Goal: Navigation & Orientation: Find specific page/section

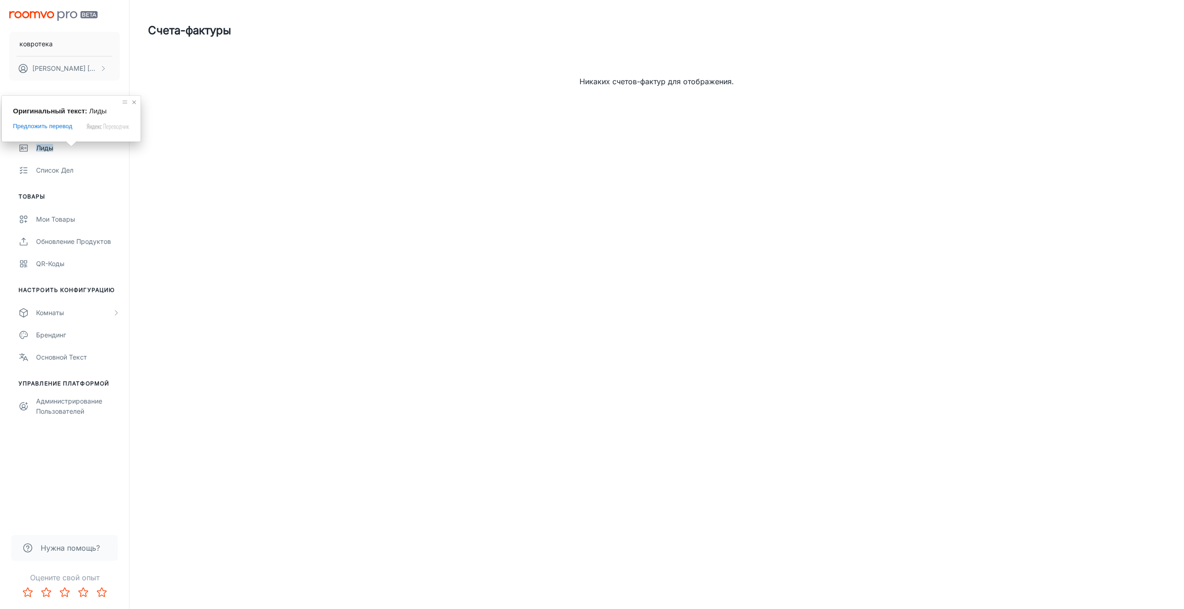
click at [133, 102] on span at bounding box center [134, 102] width 9 height 9
click at [82, 61] on button "[PERSON_NAME]" at bounding box center [64, 68] width 111 height 24
click at [252, 150] on div at bounding box center [592, 304] width 1184 height 609
click at [52, 150] on ya-tr-span "Лиды" at bounding box center [44, 148] width 17 height 8
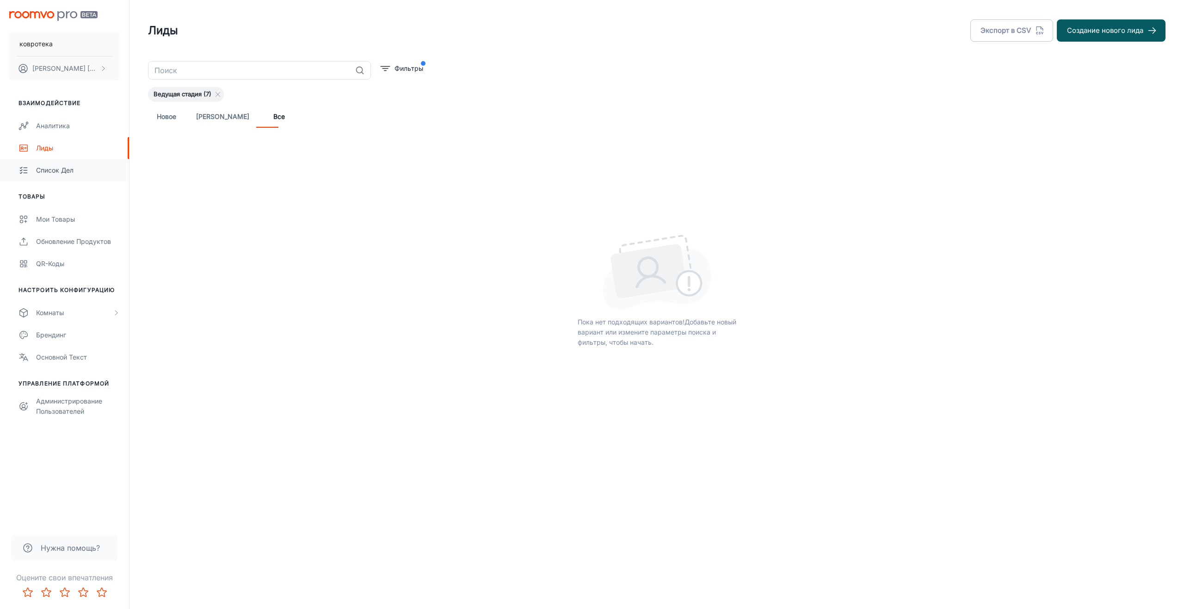
click at [61, 173] on ya-tr-span "Список дел" at bounding box center [54, 170] width 37 height 8
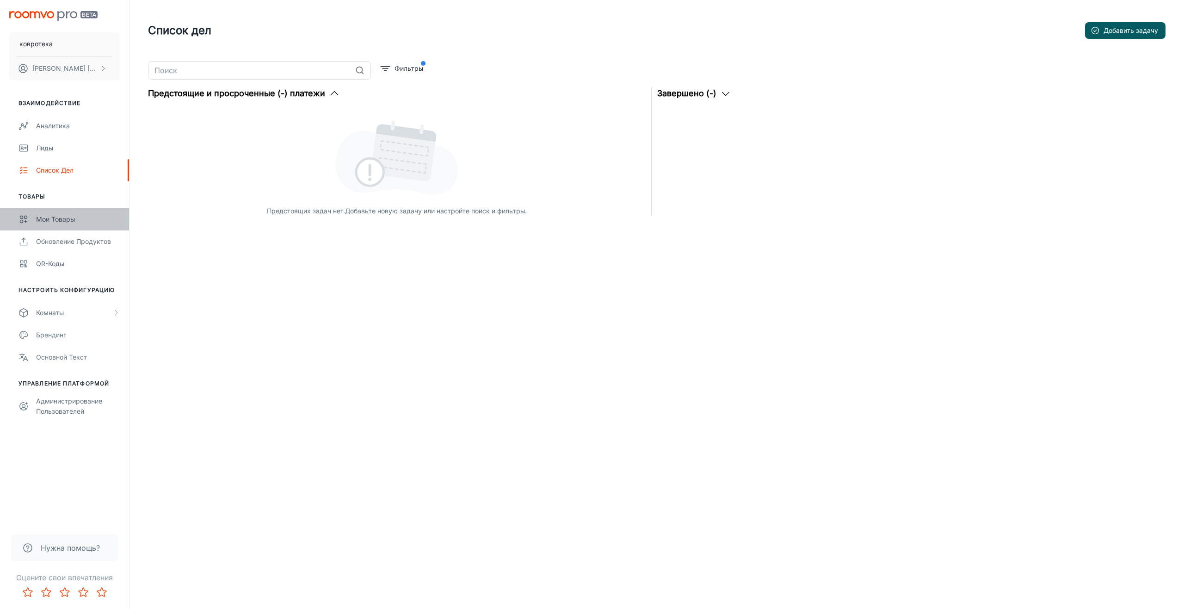
click at [61, 221] on ya-tr-span "Мои товары" at bounding box center [55, 219] width 39 height 8
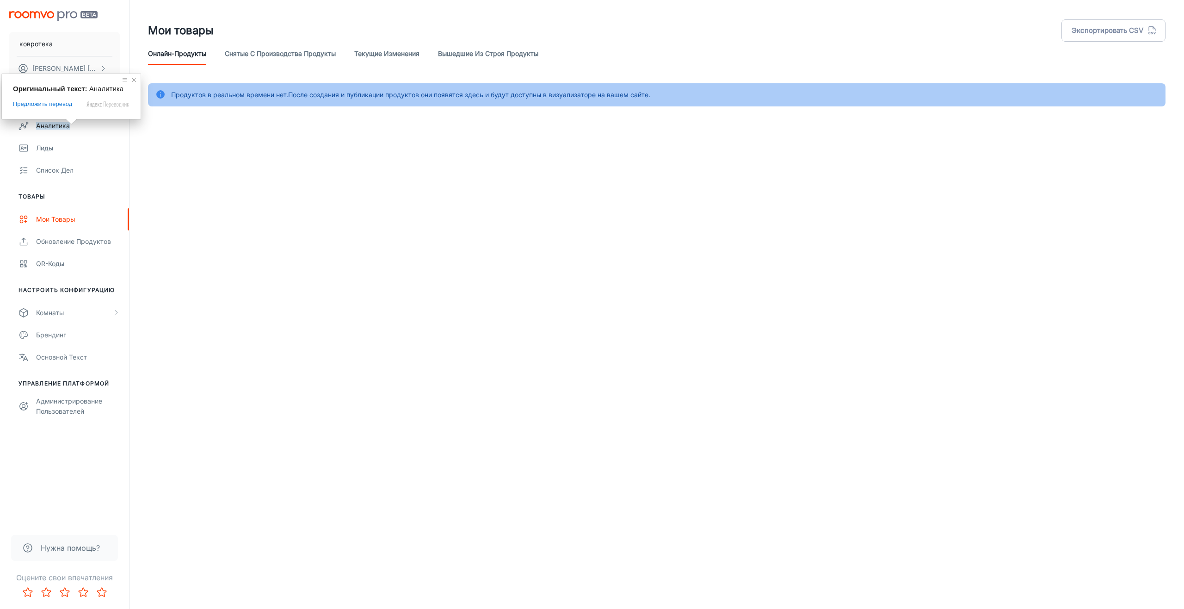
click at [132, 81] on span at bounding box center [134, 79] width 9 height 9
click at [98, 68] on button "Михаил Лукьянов" at bounding box center [64, 68] width 111 height 24
click at [273, 186] on div at bounding box center [592, 304] width 1184 height 609
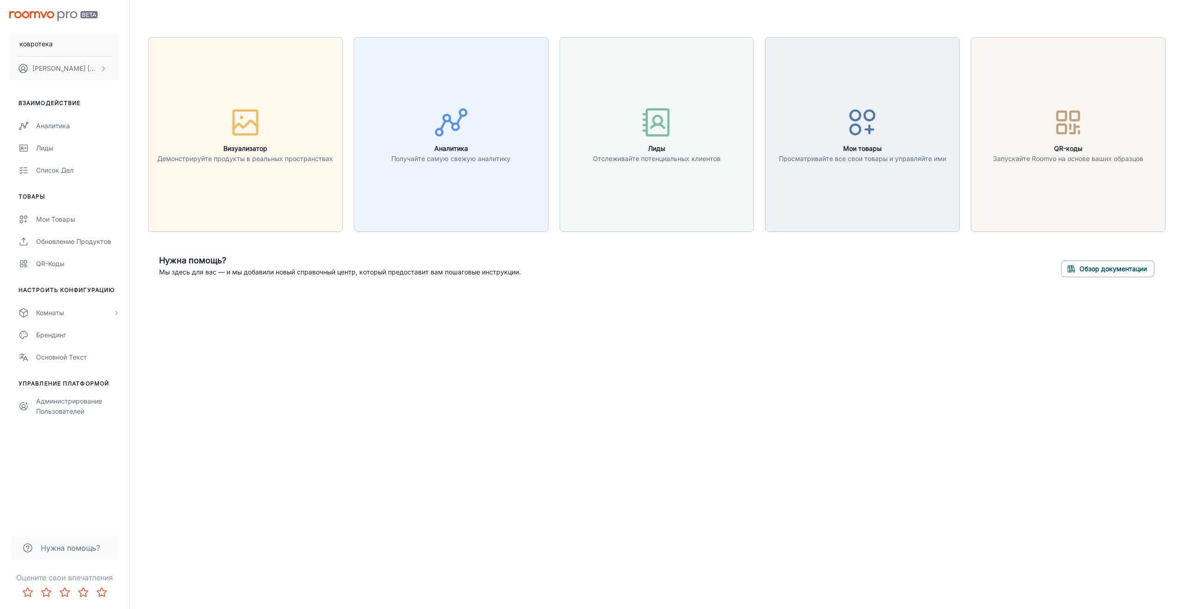
click at [707, 411] on div "ковротека [PERSON_NAME] Взаимодействие Аналитика Лиды Список дел Товары Мои тов…" at bounding box center [592, 304] width 1184 height 609
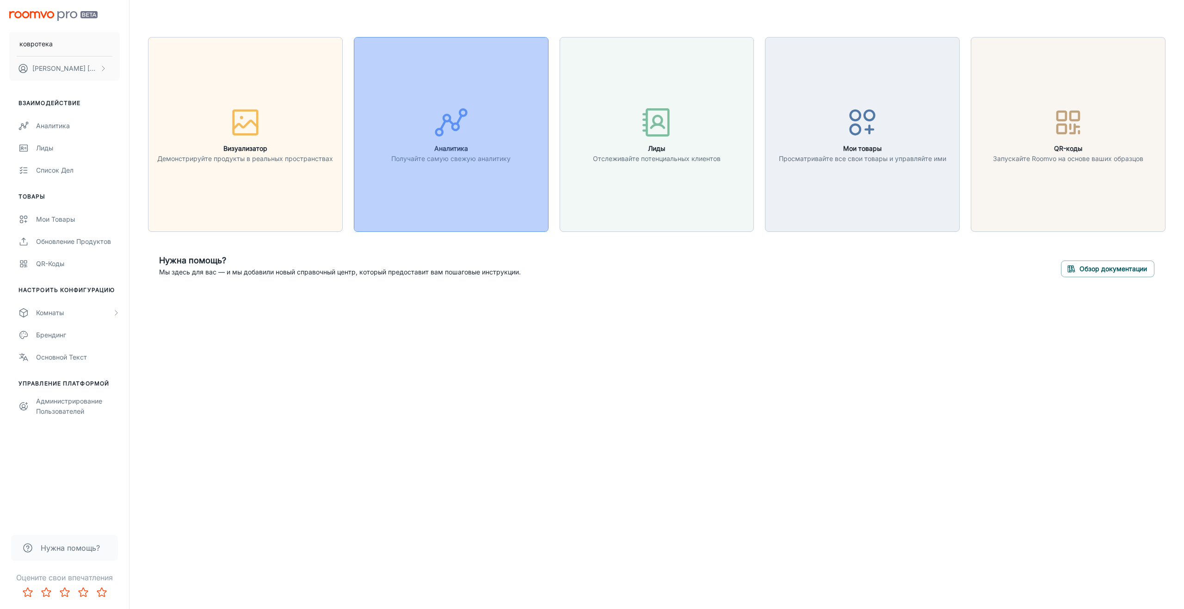
click at [450, 117] on circle "button" at bounding box center [447, 118] width 6 height 6
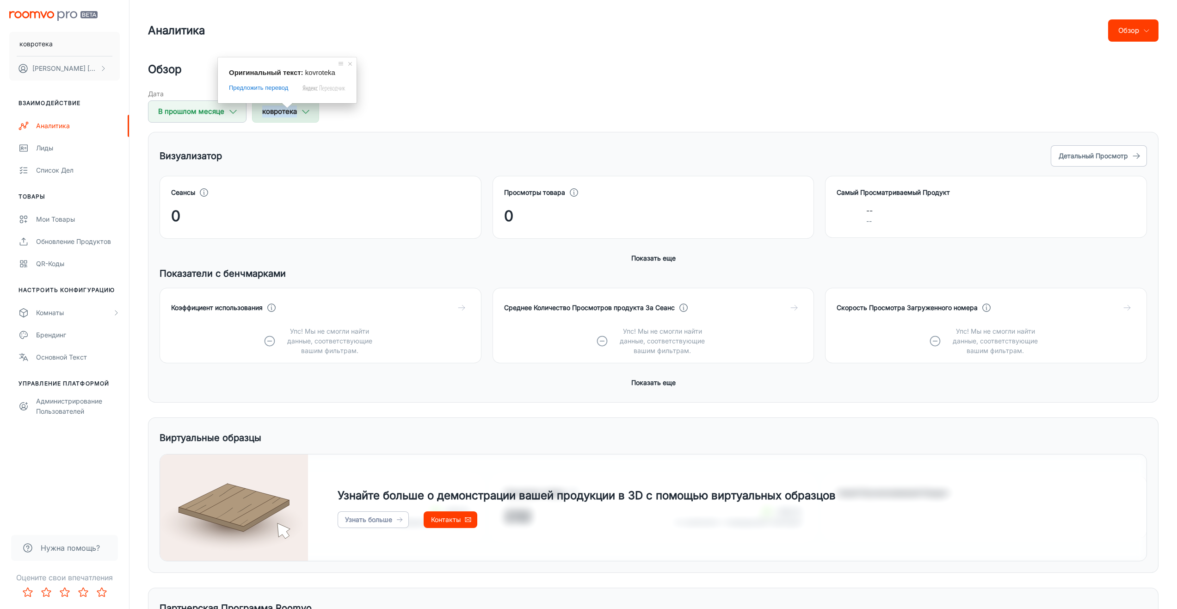
click at [291, 108] on span at bounding box center [287, 106] width 12 height 6
click at [189, 113] on ya-tr-span "В прошлом месяце" at bounding box center [191, 111] width 66 height 12
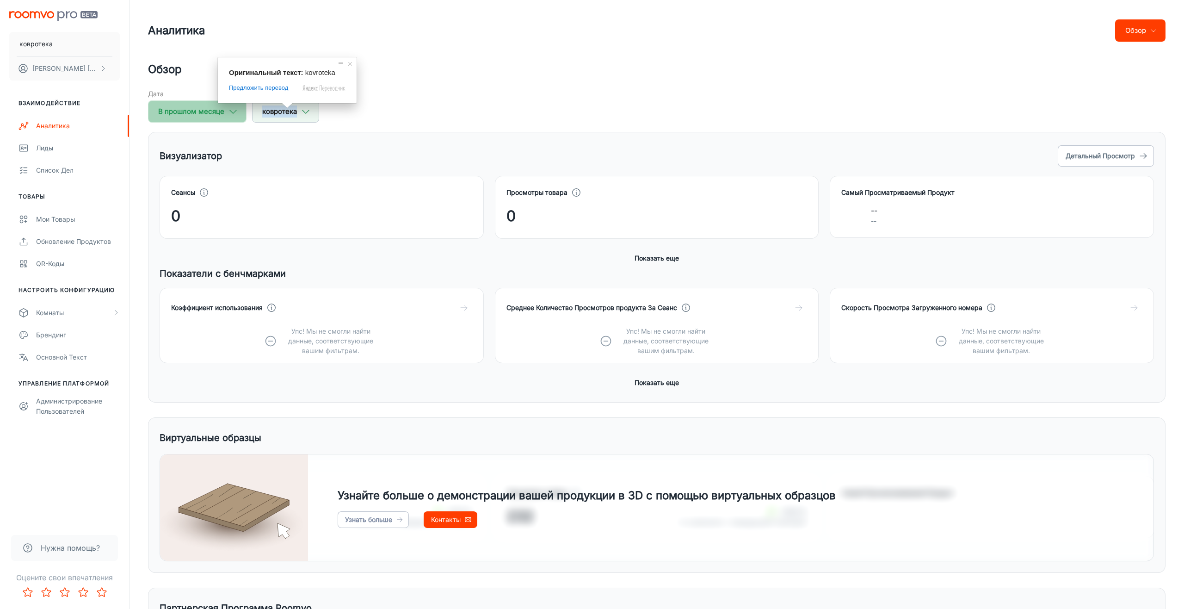
select select "7"
select select "2025"
select select "7"
select select "2025"
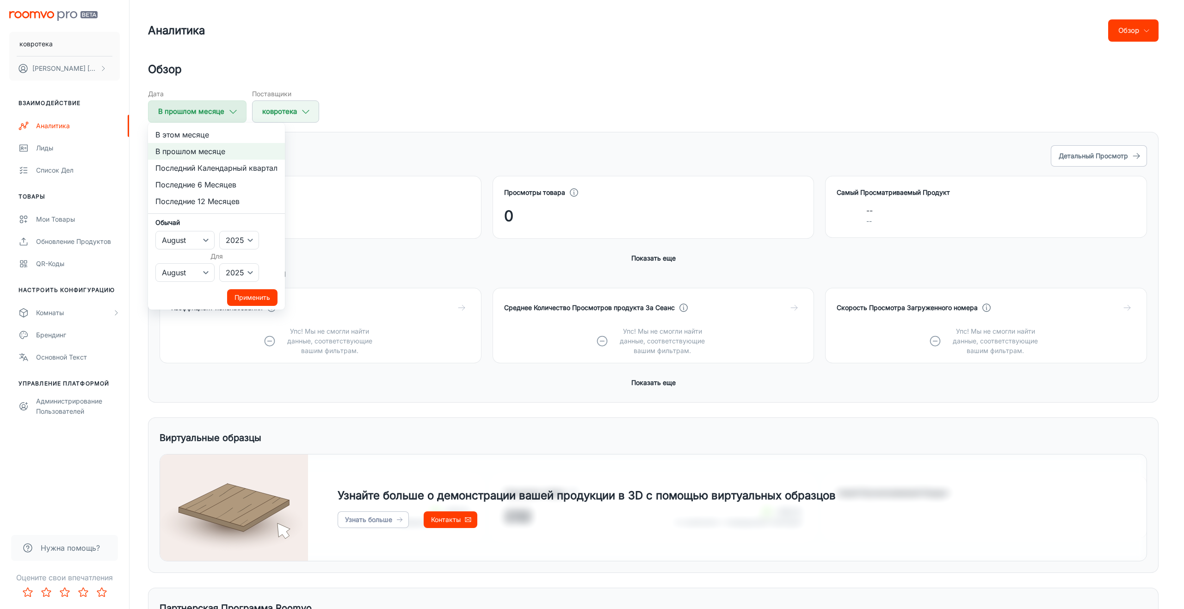
click at [189, 113] on div at bounding box center [592, 304] width 1184 height 609
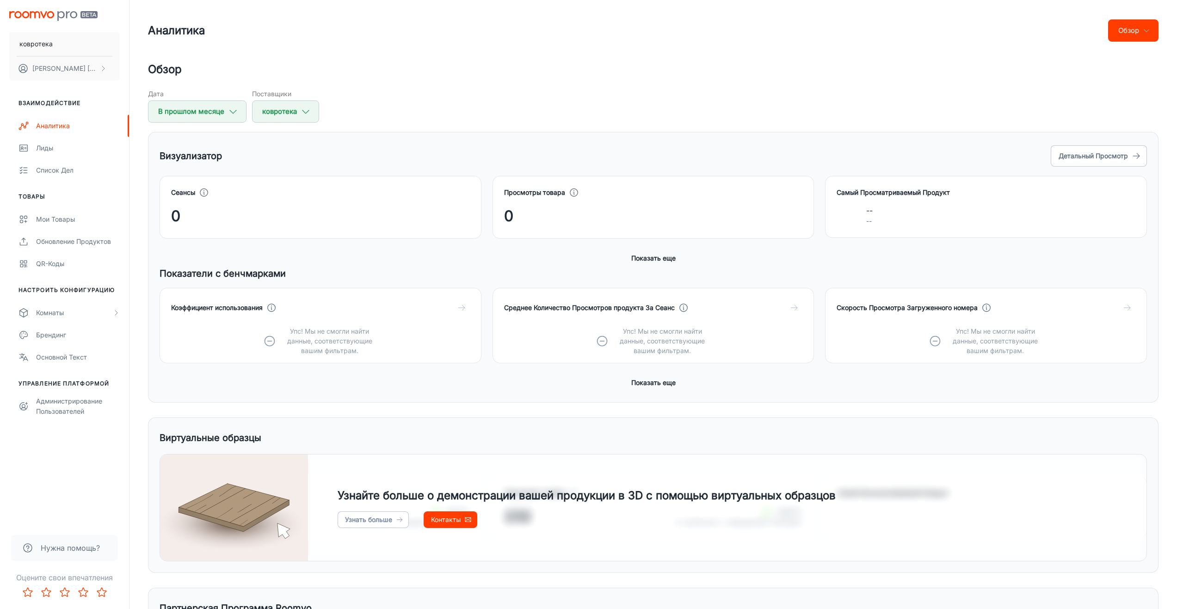
click at [665, 102] on div "Дата В прошлом месяце Поставщики ковротека" at bounding box center [653, 106] width 1011 height 34
click at [1154, 30] on button "Обзор" at bounding box center [1134, 30] width 50 height 22
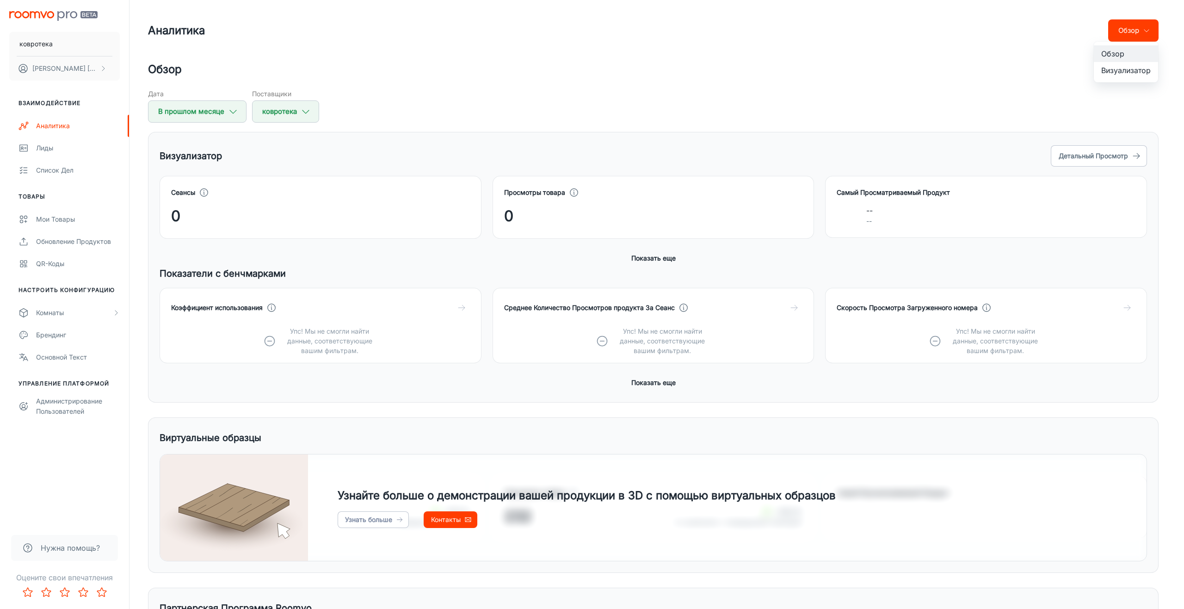
click at [1151, 29] on div at bounding box center [592, 304] width 1184 height 609
